Goal: Task Accomplishment & Management: Complete application form

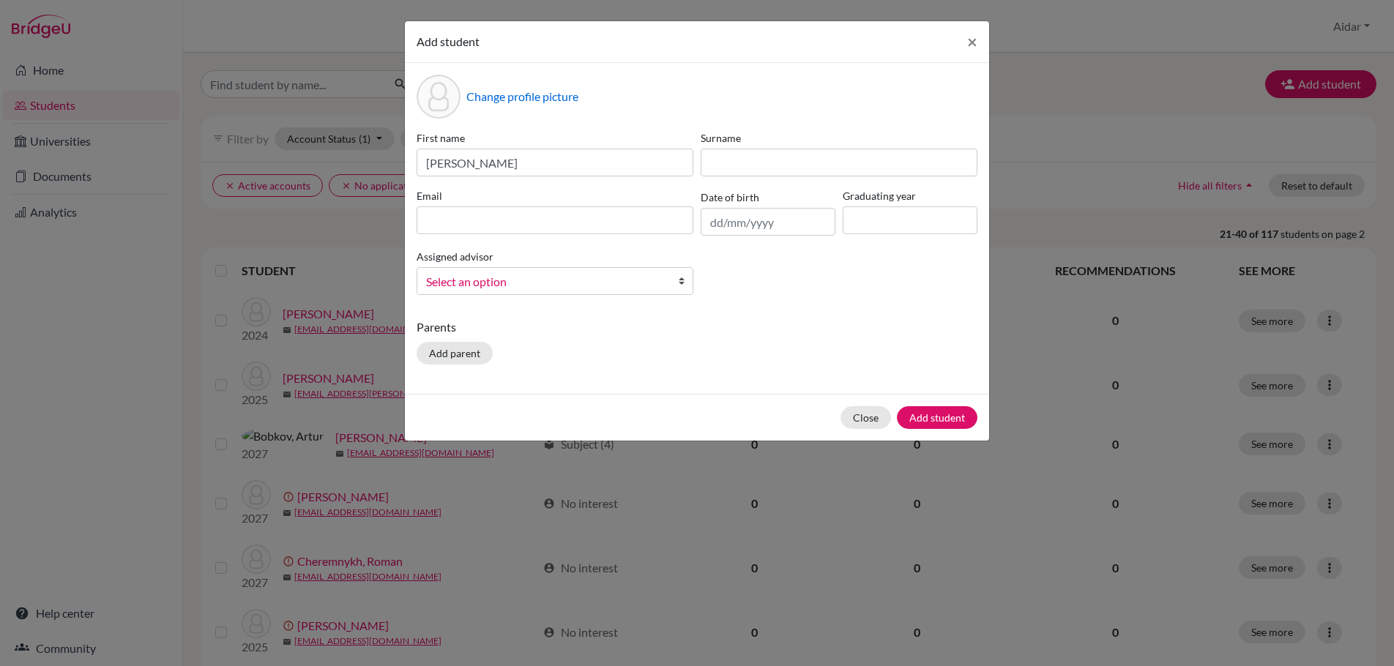
type input "[PERSON_NAME]"
click at [712, 157] on input at bounding box center [839, 163] width 277 height 28
type input "Galautdinova"
click at [492, 223] on input at bounding box center [555, 220] width 277 height 28
type input "[EMAIL_ADDRESS][PERSON_NAME][DOMAIN_NAME]"
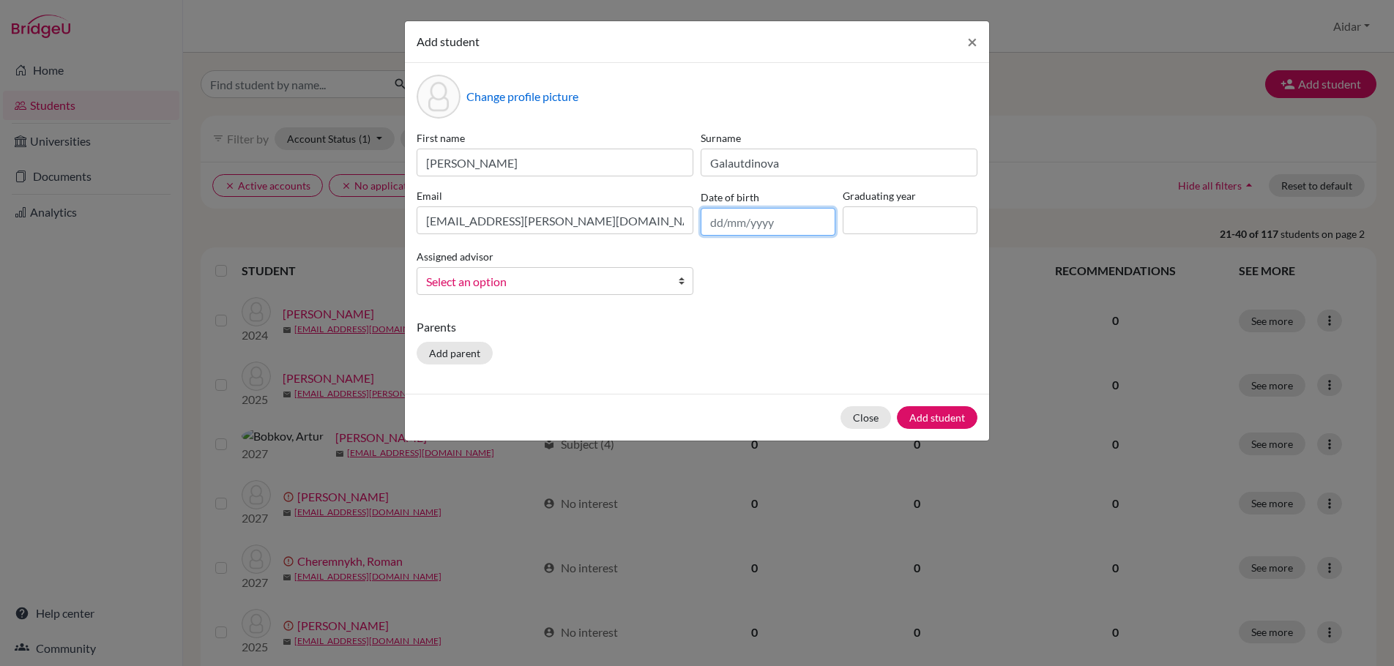
click at [723, 219] on input "text" at bounding box center [768, 222] width 135 height 28
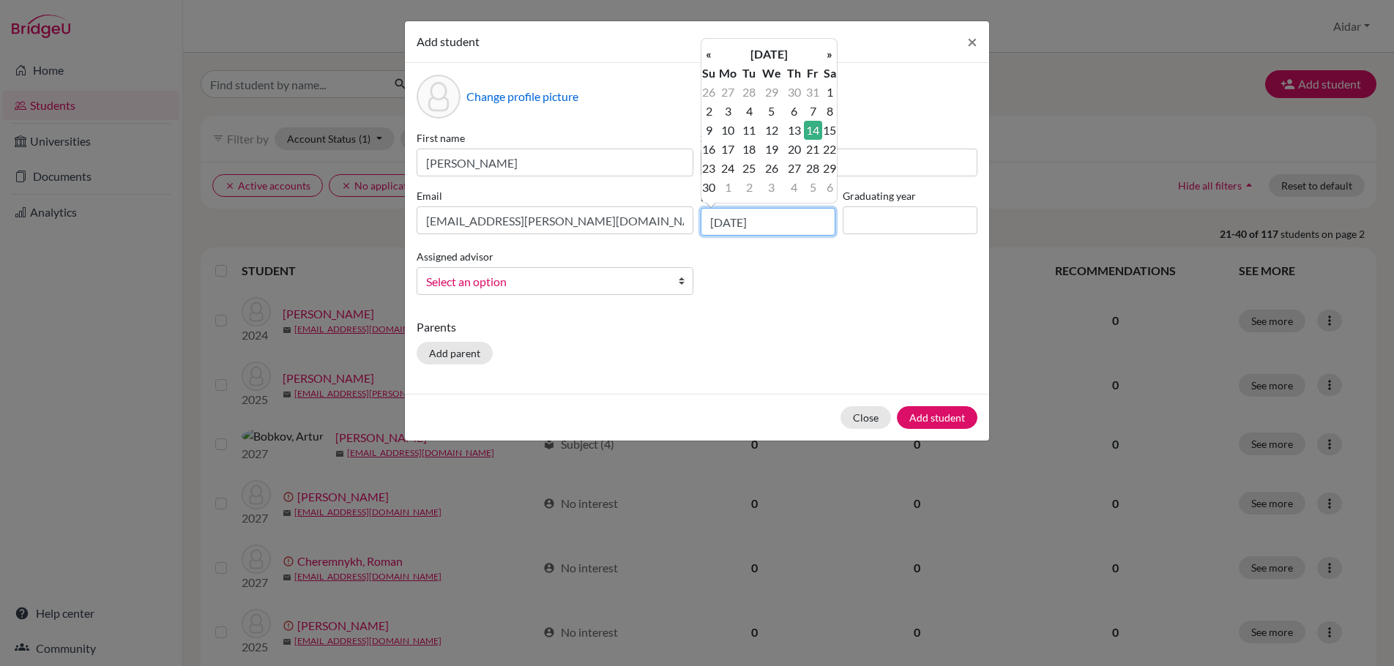
type input "[DATE]"
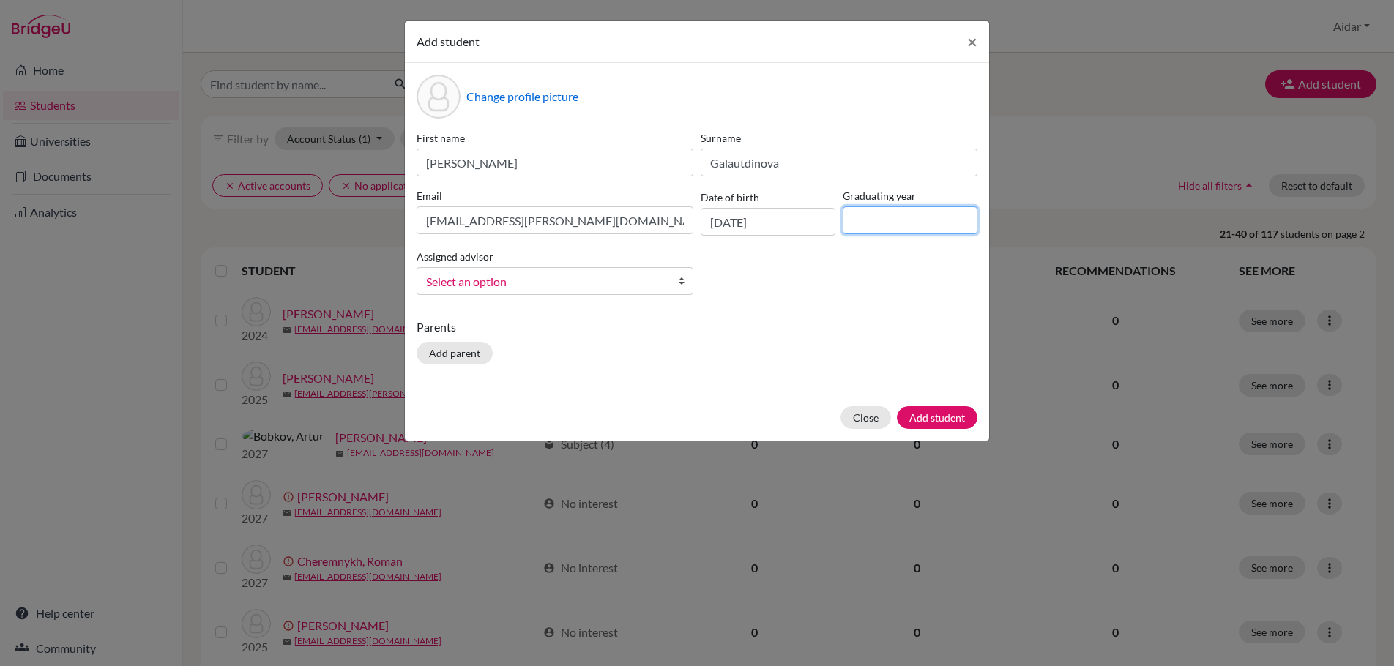
click at [865, 215] on input at bounding box center [910, 220] width 135 height 28
type input "2026"
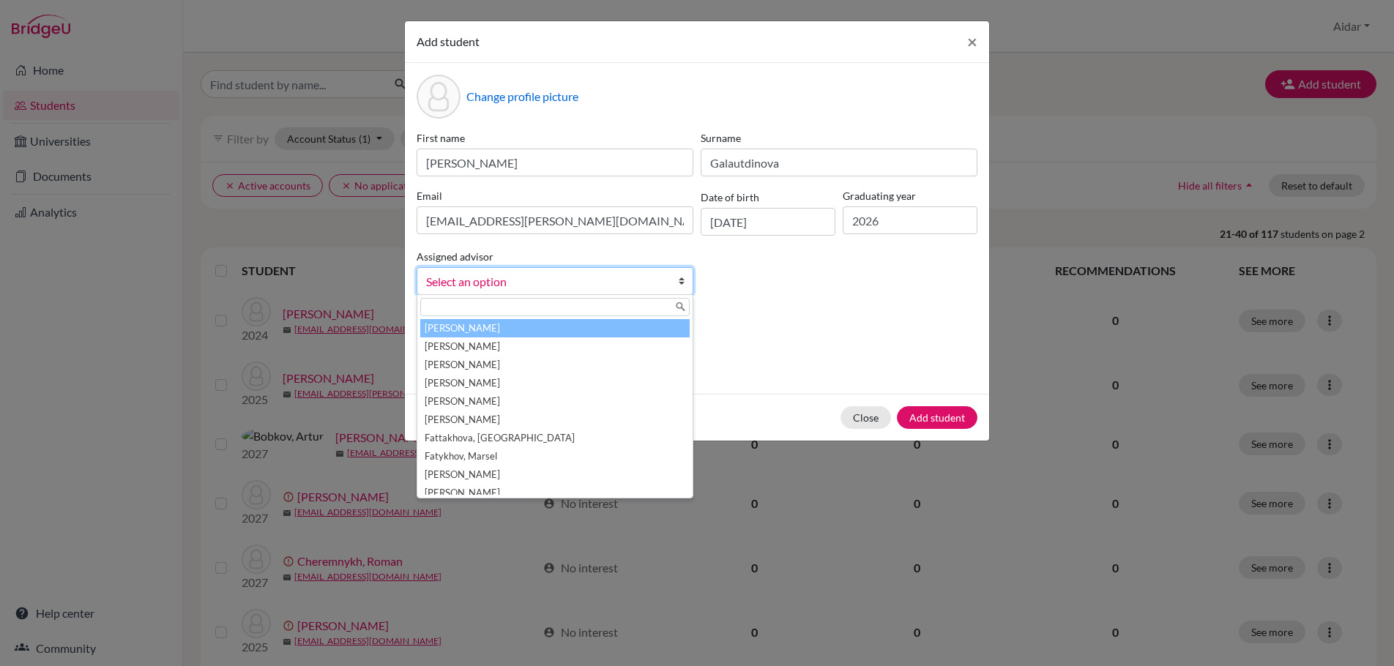
click at [681, 284] on b at bounding box center [685, 281] width 15 height 26
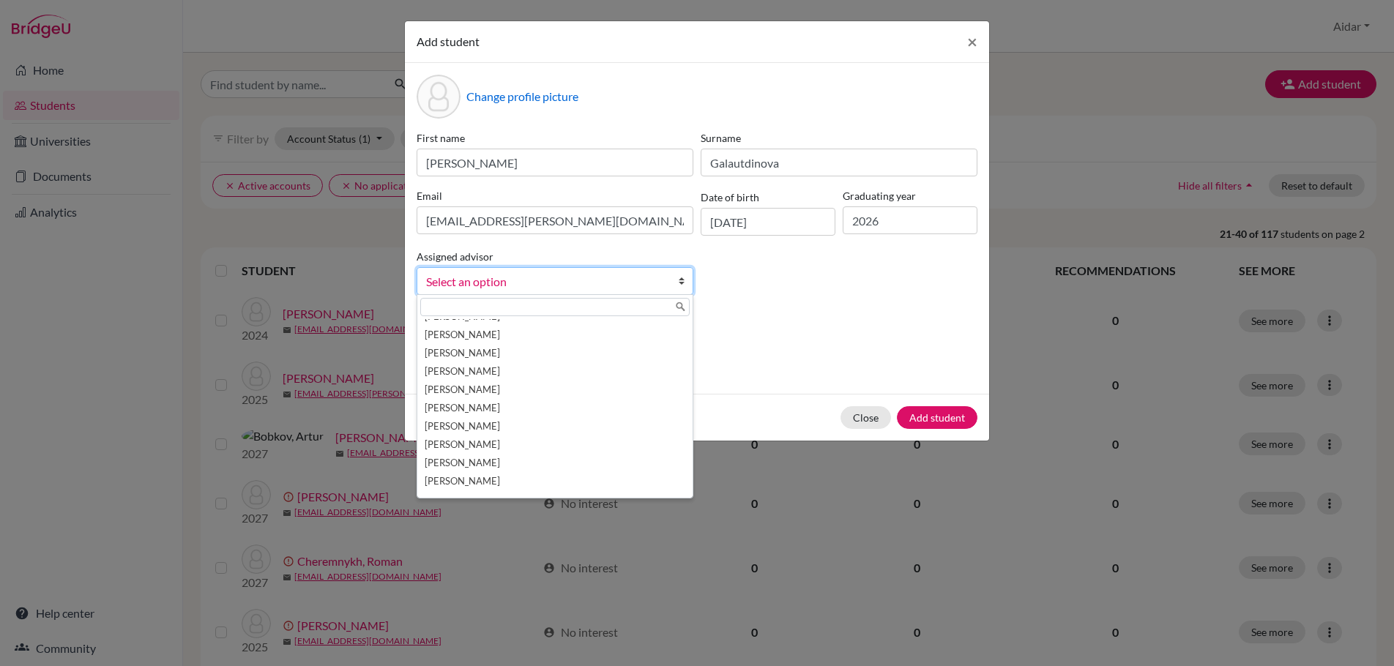
scroll to position [165, 0]
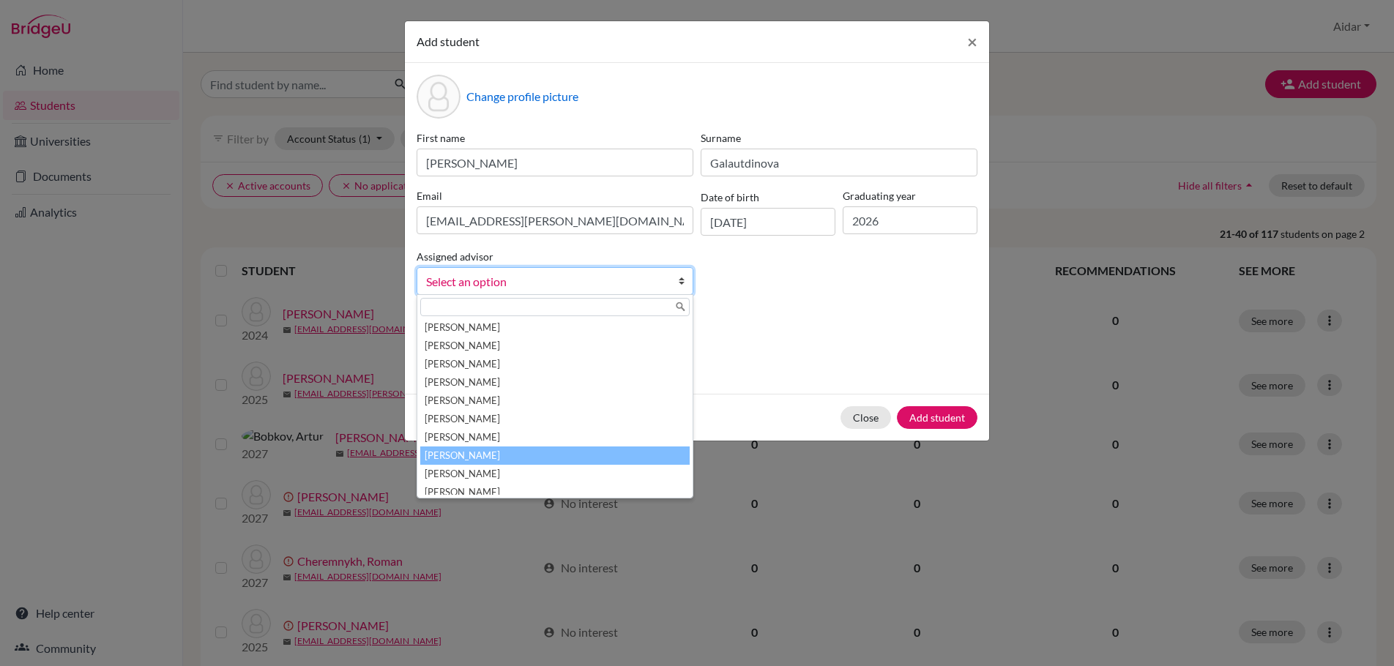
click at [578, 453] on li "[PERSON_NAME]" at bounding box center [554, 456] width 269 height 18
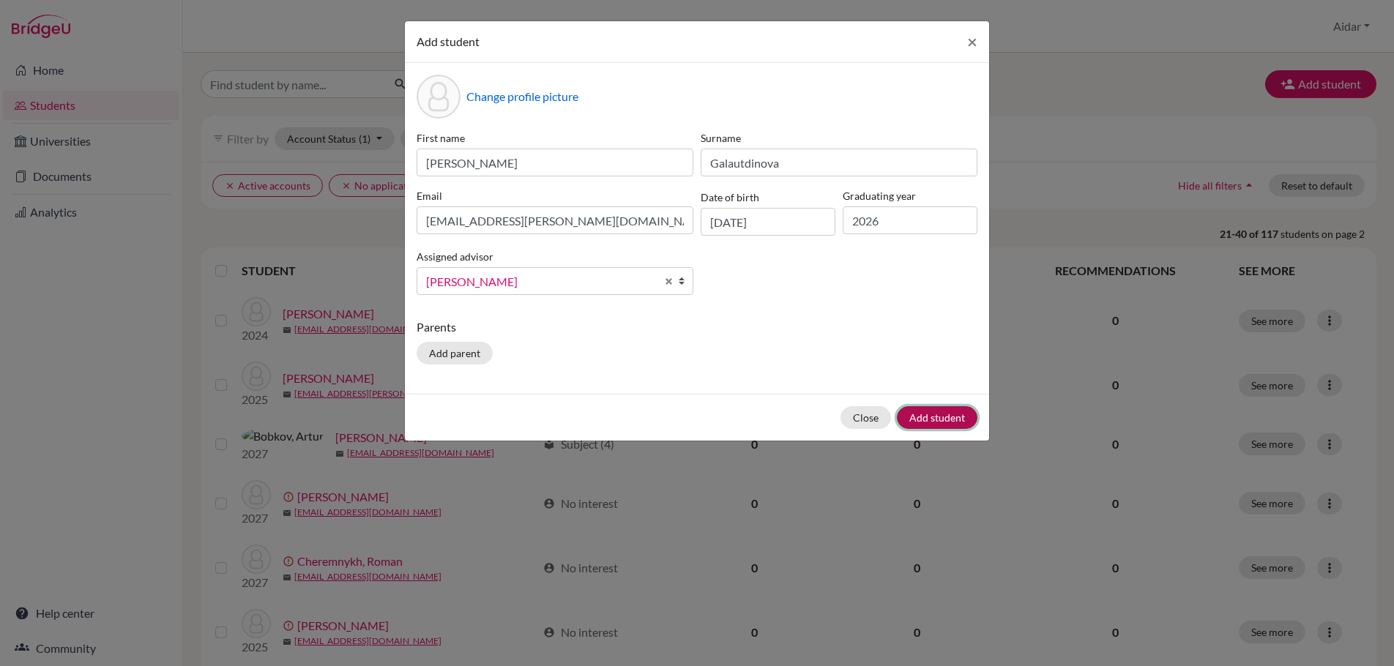
click at [932, 419] on button "Add student" at bounding box center [937, 417] width 81 height 23
